Goal: Task Accomplishment & Management: Manage account settings

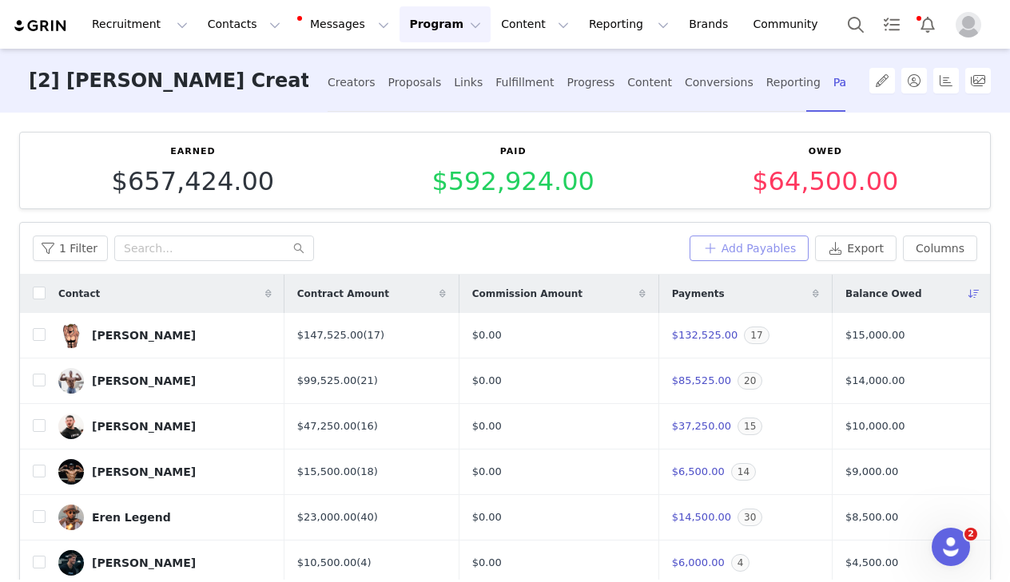
click at [750, 242] on button "Add Payables" at bounding box center [750, 249] width 120 height 26
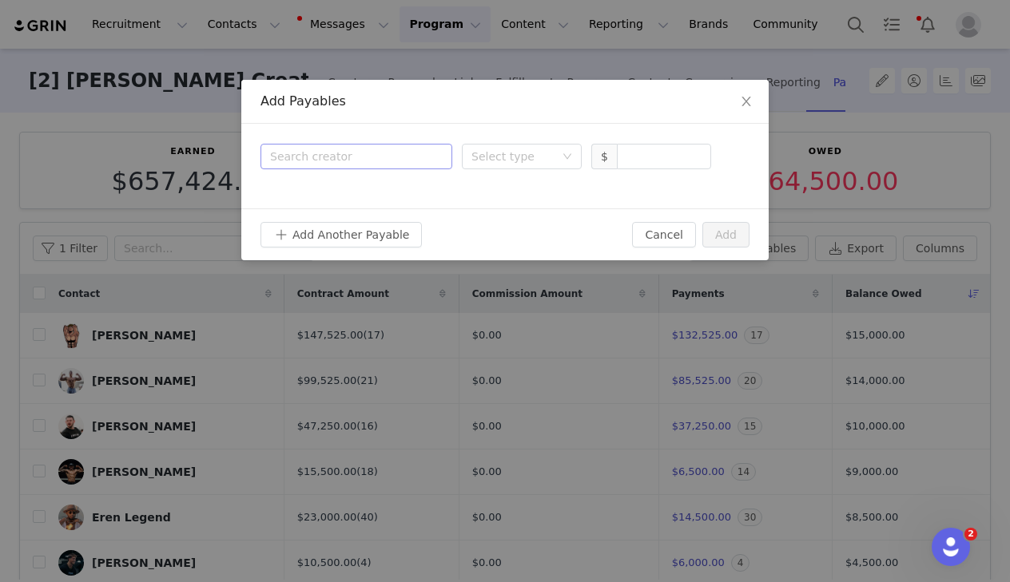
click at [380, 163] on div "Search creator" at bounding box center [352, 157] width 165 height 16
type input "shai"
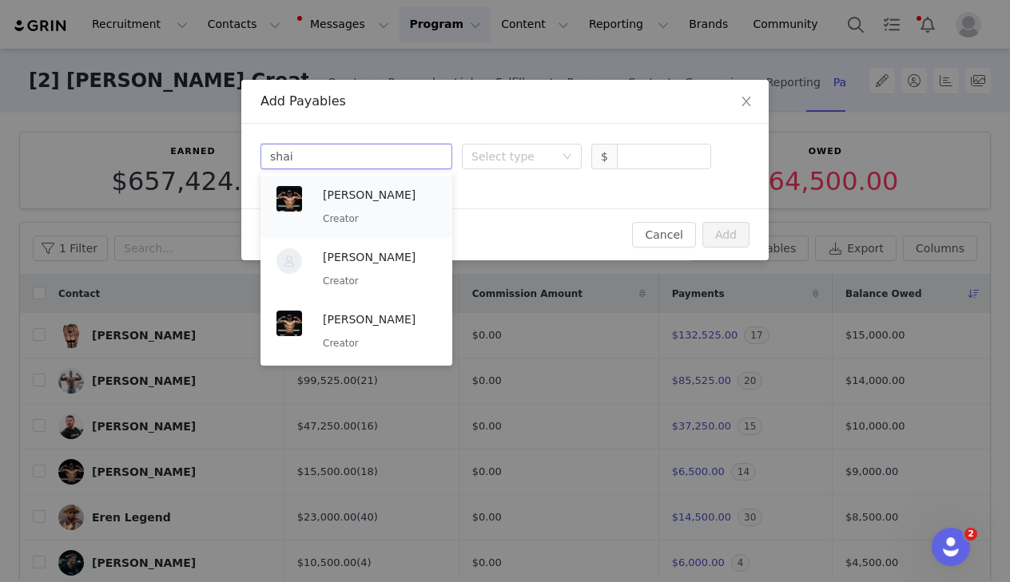
click at [378, 200] on p "[PERSON_NAME]" at bounding box center [379, 195] width 113 height 18
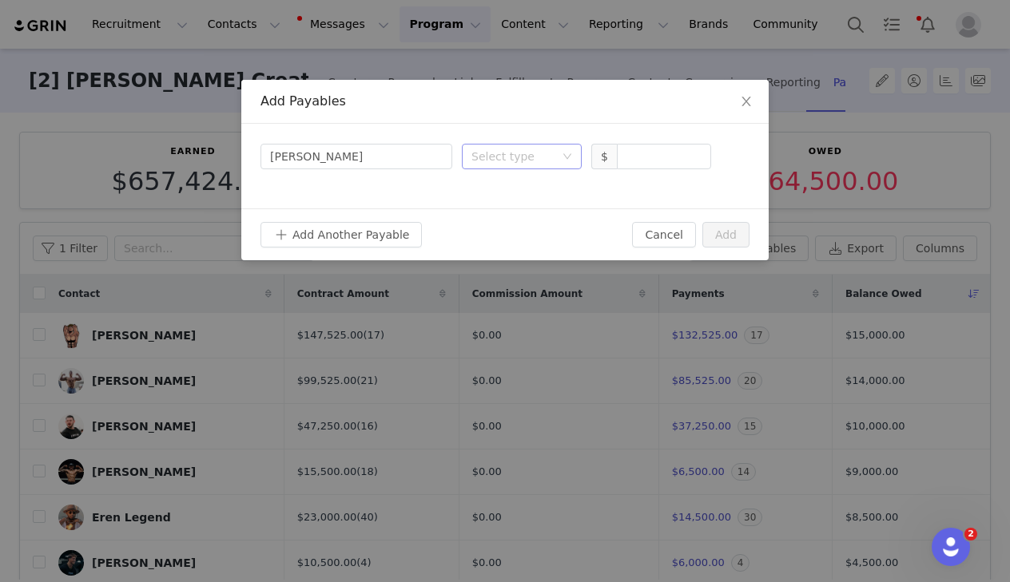
click at [557, 157] on div "Select type" at bounding box center [516, 157] width 90 height 24
click at [493, 239] on li "Deliverable" at bounding box center [522, 240] width 120 height 26
click at [653, 154] on input at bounding box center [664, 157] width 93 height 24
type input "500"
click at [714, 234] on button "Add" at bounding box center [725, 235] width 47 height 26
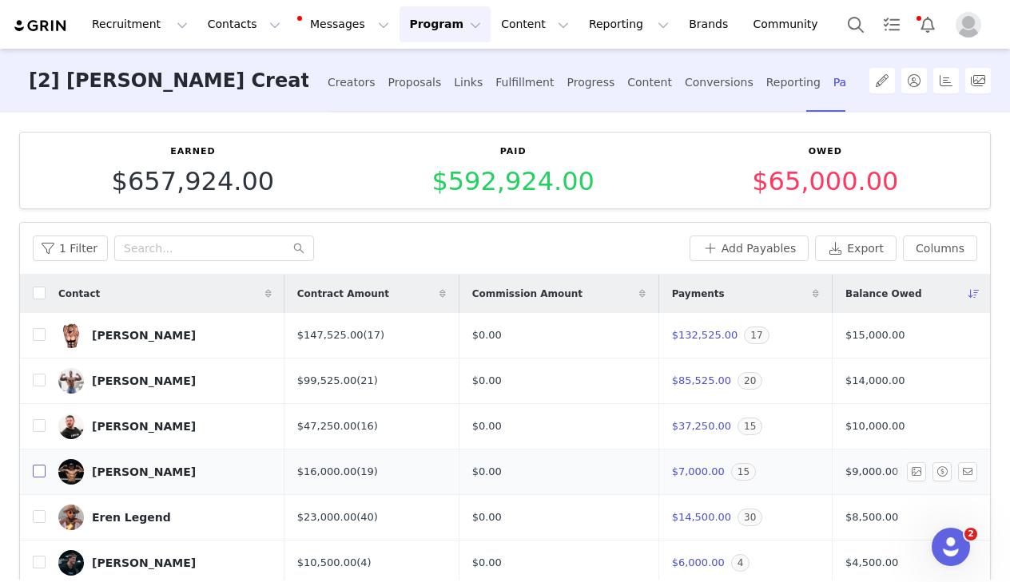
click at [33, 471] on input "checkbox" at bounding box center [39, 471] width 13 height 13
checkbox input "true"
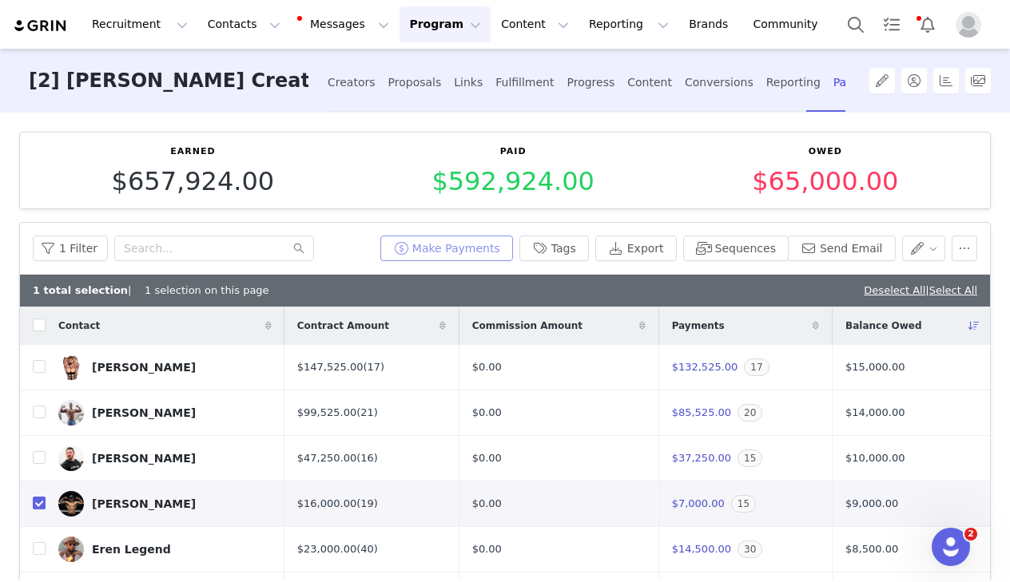
click at [435, 249] on button "Make Payments" at bounding box center [446, 249] width 133 height 26
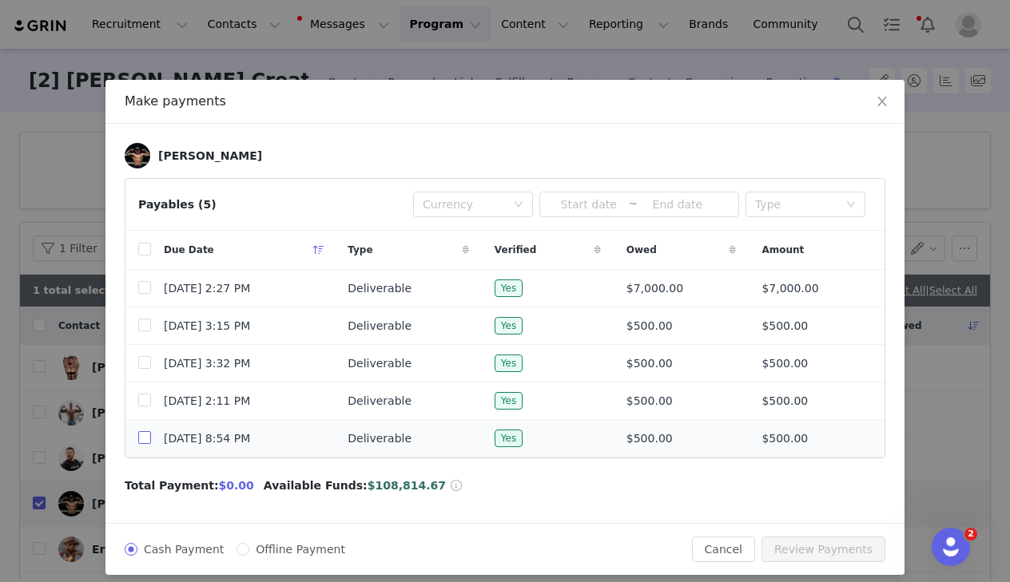
click at [141, 444] on input "checkbox" at bounding box center [144, 437] width 13 height 13
checkbox input "true"
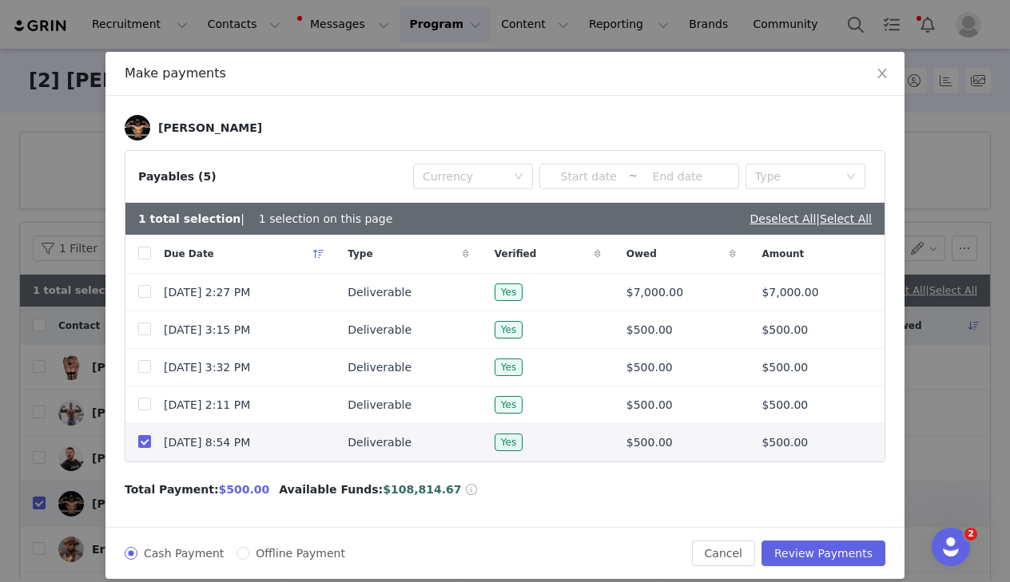
scroll to position [43, 0]
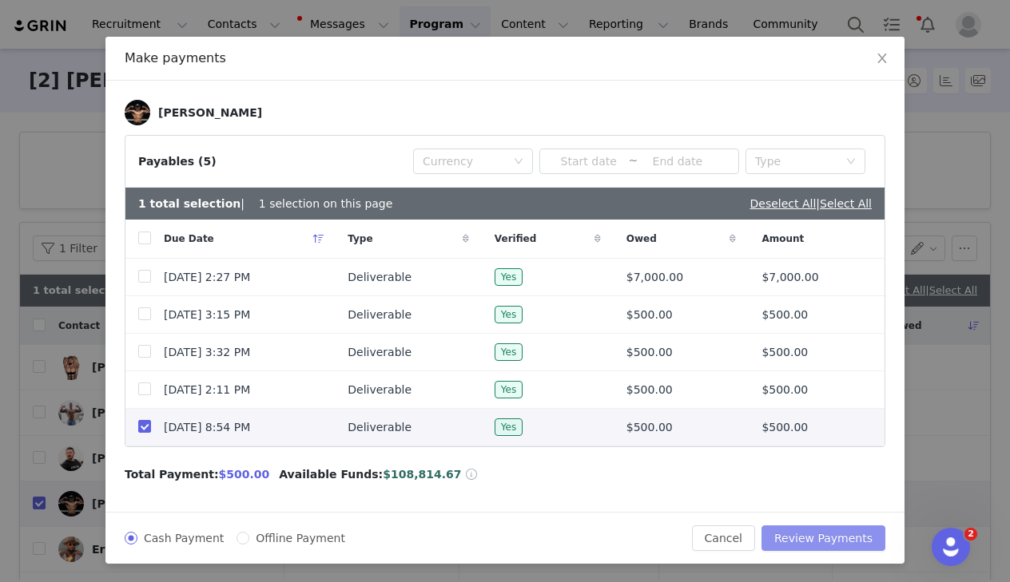
click at [813, 542] on button "Review Payments" at bounding box center [823, 539] width 124 height 26
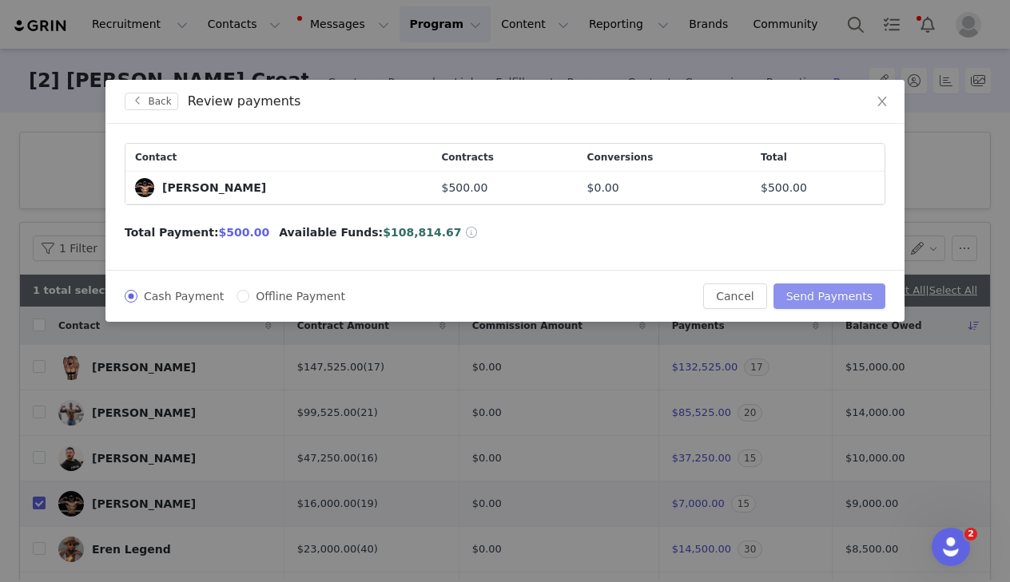
click at [831, 296] on button "Send Payments" at bounding box center [829, 297] width 112 height 26
